Goal: Information Seeking & Learning: Check status

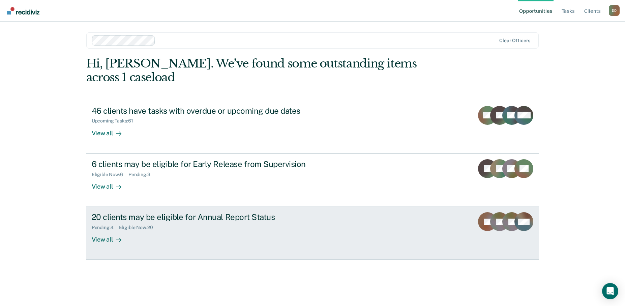
click at [99, 230] on div "View all" at bounding box center [111, 236] width 38 height 13
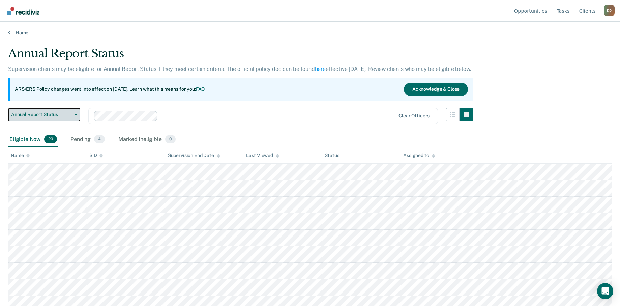
click at [76, 117] on button "Annual Report Status" at bounding box center [44, 114] width 72 height 13
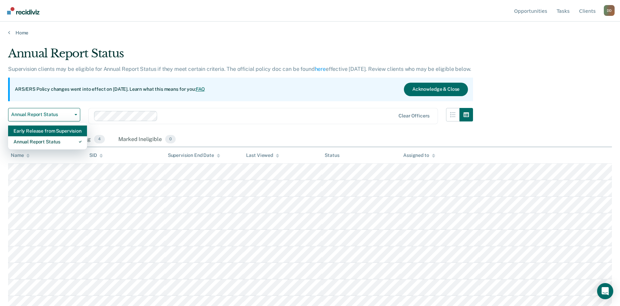
click at [74, 130] on div "Early Release from Supervision" at bounding box center [47, 130] width 68 height 11
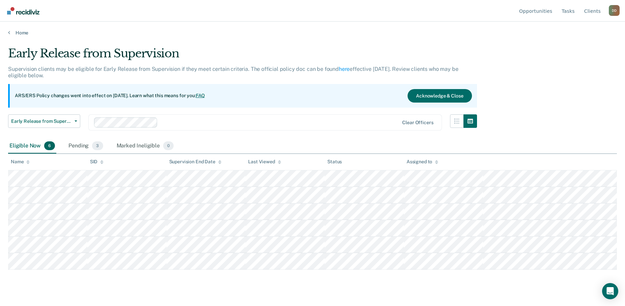
drag, startPoint x: 74, startPoint y: 130, endPoint x: 212, endPoint y: 79, distance: 146.6
click at [212, 79] on div "Supervision clients may be eligible for Early Release from Supervision if they …" at bounding box center [242, 75] width 469 height 18
click at [77, 126] on button "Early Release from Supervision" at bounding box center [44, 120] width 72 height 13
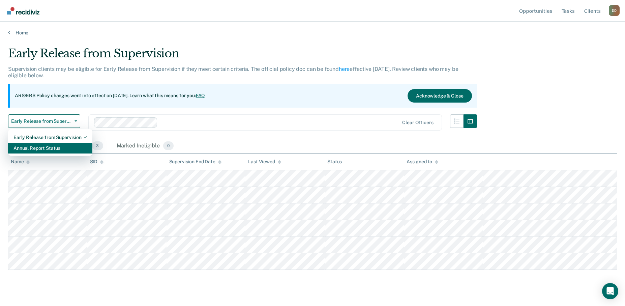
click at [67, 149] on div "Annual Report Status" at bounding box center [50, 148] width 74 height 11
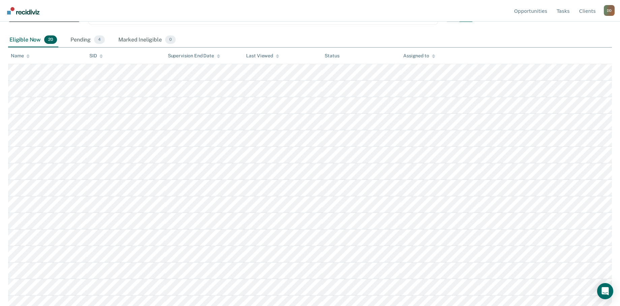
scroll to position [87, 0]
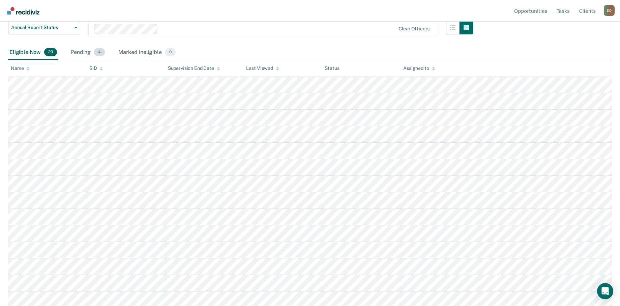
click at [88, 55] on div "Pending 4" at bounding box center [87, 52] width 37 height 15
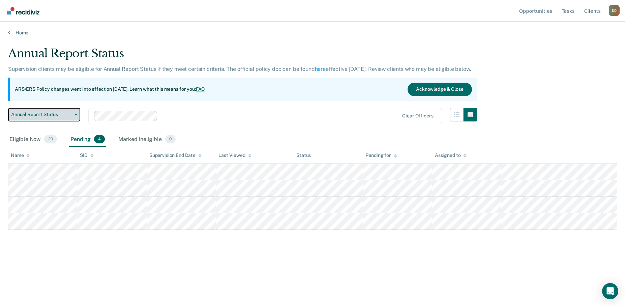
click at [73, 116] on button "Annual Report Status" at bounding box center [44, 114] width 72 height 13
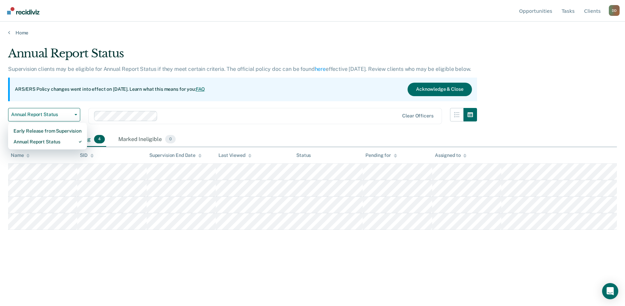
click at [163, 84] on div "ARS/ERS Policy changes went into effect on [DATE]. Learn what this means for yo…" at bounding box center [242, 90] width 469 height 24
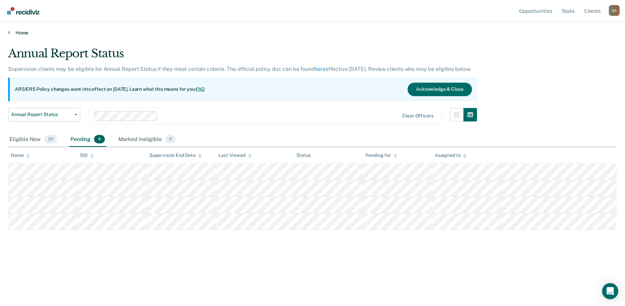
click at [11, 32] on link "Home" at bounding box center [312, 33] width 609 height 6
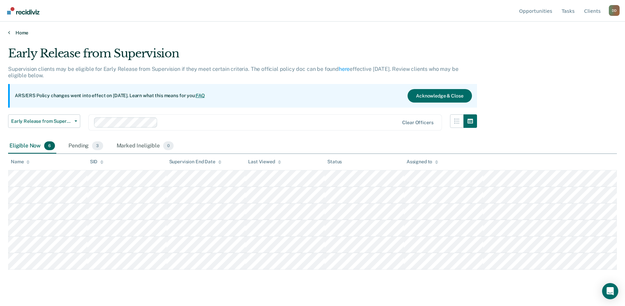
click at [15, 33] on link "Home" at bounding box center [312, 33] width 609 height 6
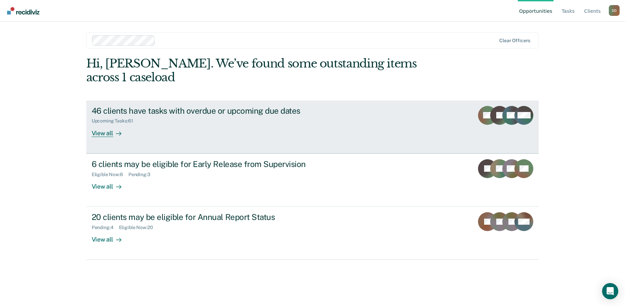
click at [121, 118] on div "Upcoming Tasks : 61" at bounding box center [115, 121] width 47 height 6
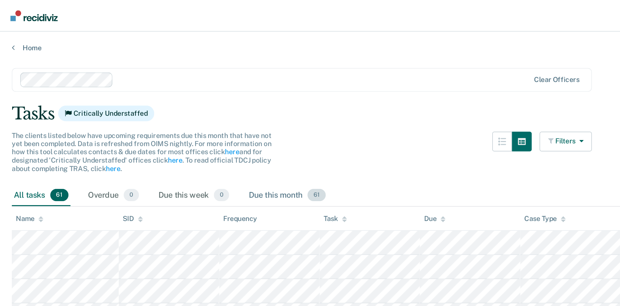
click at [216, 134] on span "61" at bounding box center [216, 133] width 12 height 9
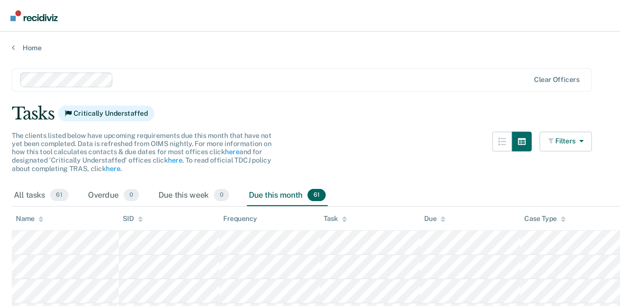
click at [216, 134] on span "61" at bounding box center [216, 133] width 12 height 9
click at [187, 134] on div "Due this month 61" at bounding box center [196, 133] width 55 height 15
click at [29, 151] on icon at bounding box center [27, 150] width 3 height 4
click at [39, 135] on span "61" at bounding box center [40, 133] width 12 height 9
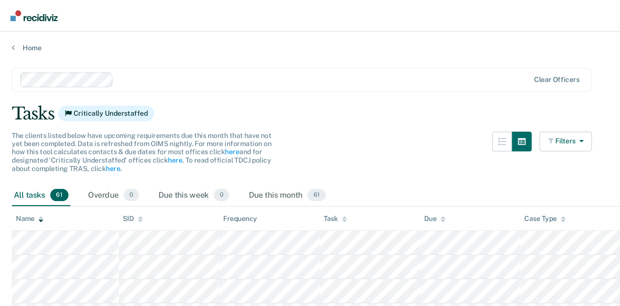
click at [39, 135] on span "61" at bounding box center [40, 133] width 12 height 9
click at [15, 32] on link "Home" at bounding box center [310, 33] width 604 height 6
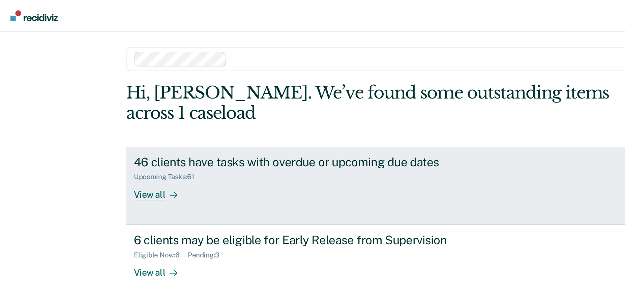
click at [107, 124] on div "View all" at bounding box center [111, 130] width 38 height 13
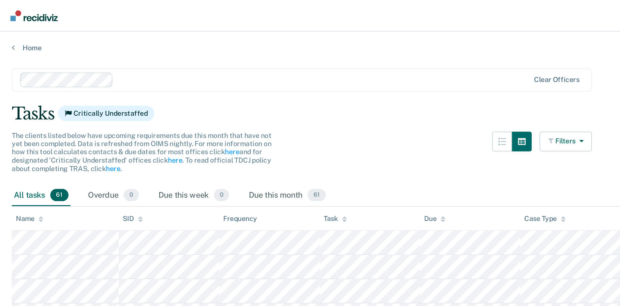
drag, startPoint x: 90, startPoint y: 102, endPoint x: 156, endPoint y: 64, distance: 76.5
click at [156, 64] on main "Clear officers Tasks Critically Understaffed The clients listed below have upco…" at bounding box center [310, 170] width 620 height 268
click at [8, 34] on icon at bounding box center [9, 32] width 2 height 5
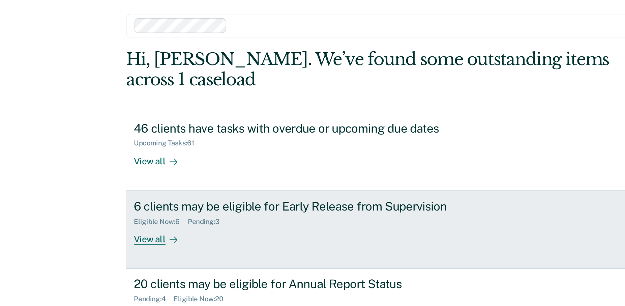
click at [106, 177] on div "View all" at bounding box center [111, 183] width 38 height 13
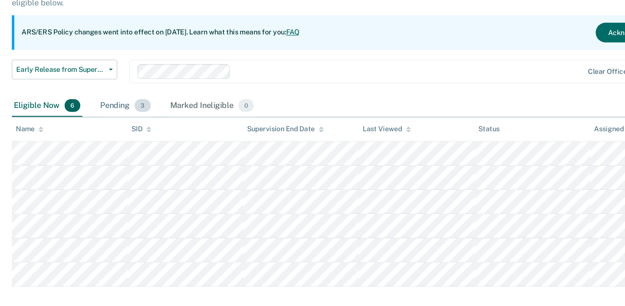
click at [85, 148] on div "Pending 3" at bounding box center [85, 146] width 37 height 15
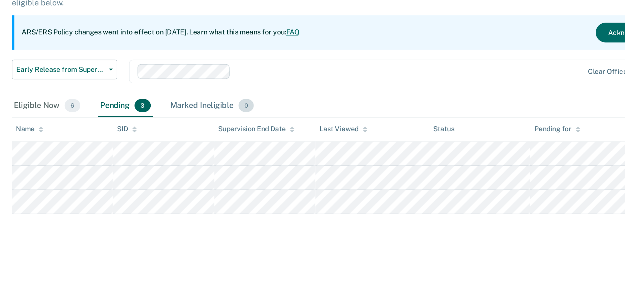
click at [138, 146] on div "Marked Ineligible 0" at bounding box center [145, 146] width 60 height 15
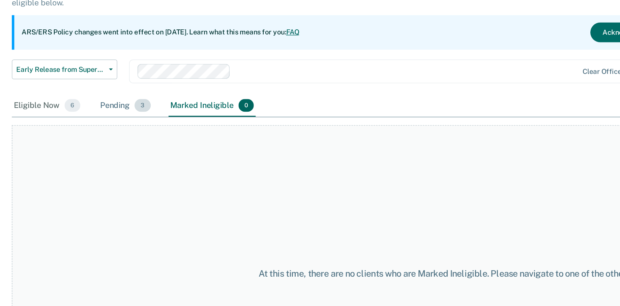
click at [76, 148] on div "Pending 3" at bounding box center [85, 146] width 37 height 15
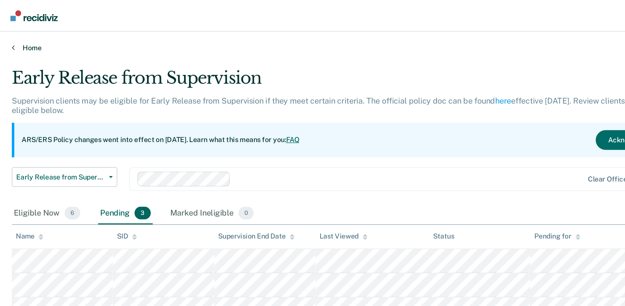
click at [9, 30] on icon at bounding box center [9, 32] width 2 height 5
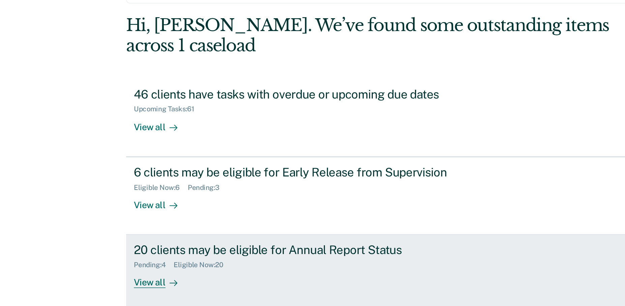
click at [102, 230] on div "View all" at bounding box center [111, 236] width 38 height 13
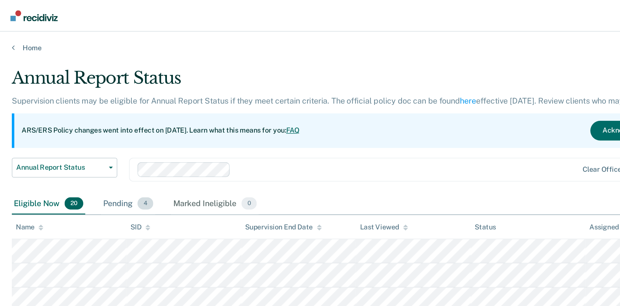
click at [83, 139] on div "Pending 4" at bounding box center [87, 139] width 37 height 15
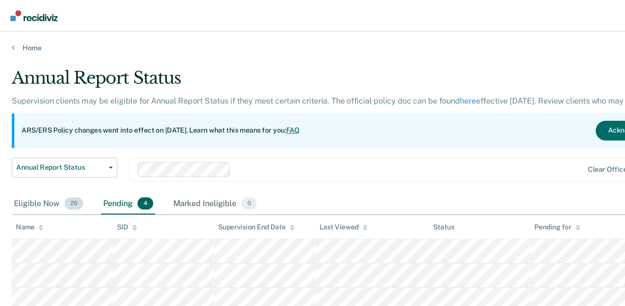
click at [33, 140] on div "Eligible Now 20" at bounding box center [33, 139] width 50 height 15
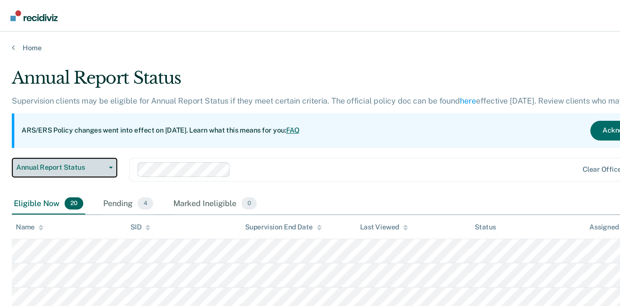
click at [64, 117] on button "Annual Report Status" at bounding box center [44, 114] width 72 height 13
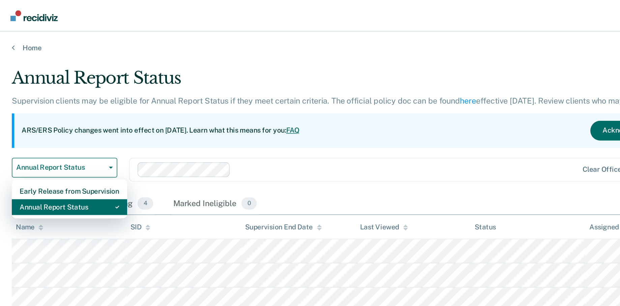
click at [59, 143] on div "Annual Report Status" at bounding box center [47, 141] width 68 height 11
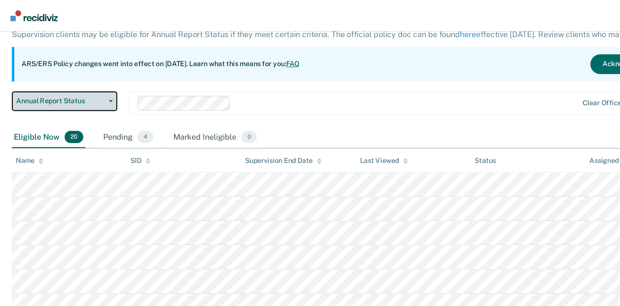
scroll to position [22, 0]
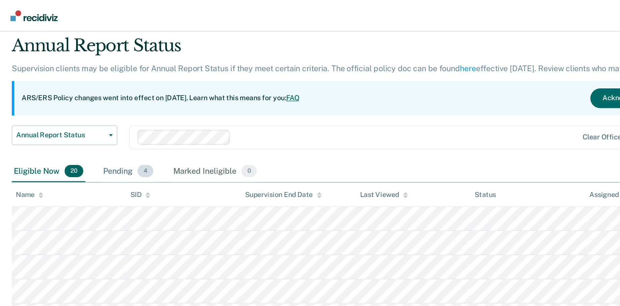
click at [84, 116] on div "Pending 4" at bounding box center [87, 117] width 37 height 15
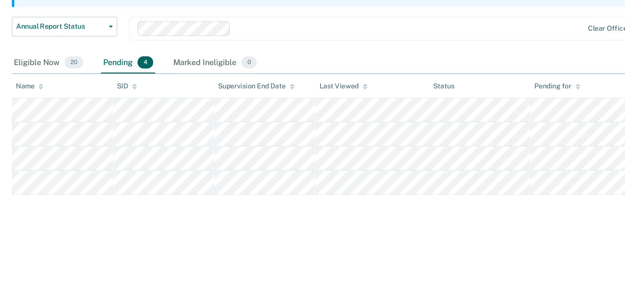
scroll to position [0, 0]
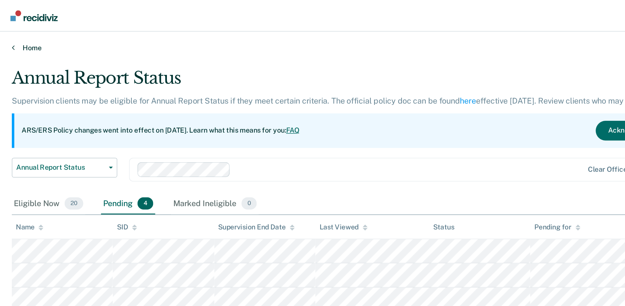
click at [10, 31] on icon at bounding box center [9, 32] width 2 height 5
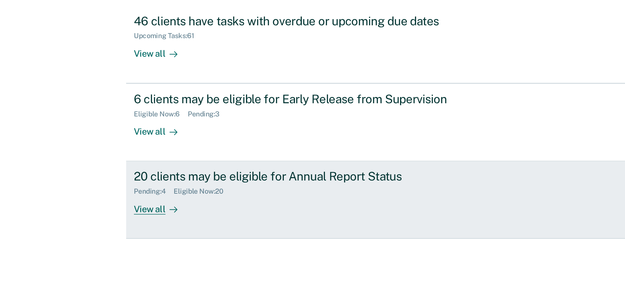
click at [96, 230] on div "View all" at bounding box center [111, 236] width 38 height 13
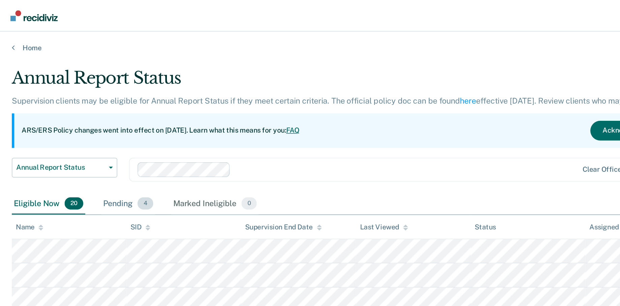
click at [81, 138] on div "Pending 4" at bounding box center [87, 139] width 37 height 15
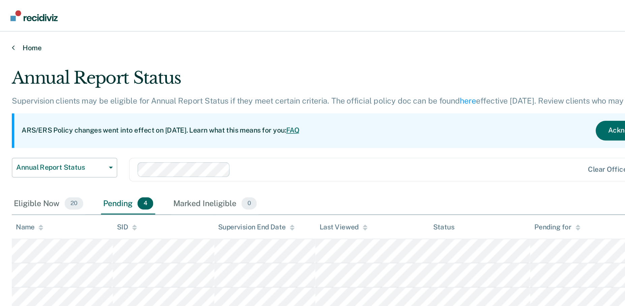
click at [16, 32] on link "Home" at bounding box center [312, 33] width 609 height 6
